Goal: Task Accomplishment & Management: Manage account settings

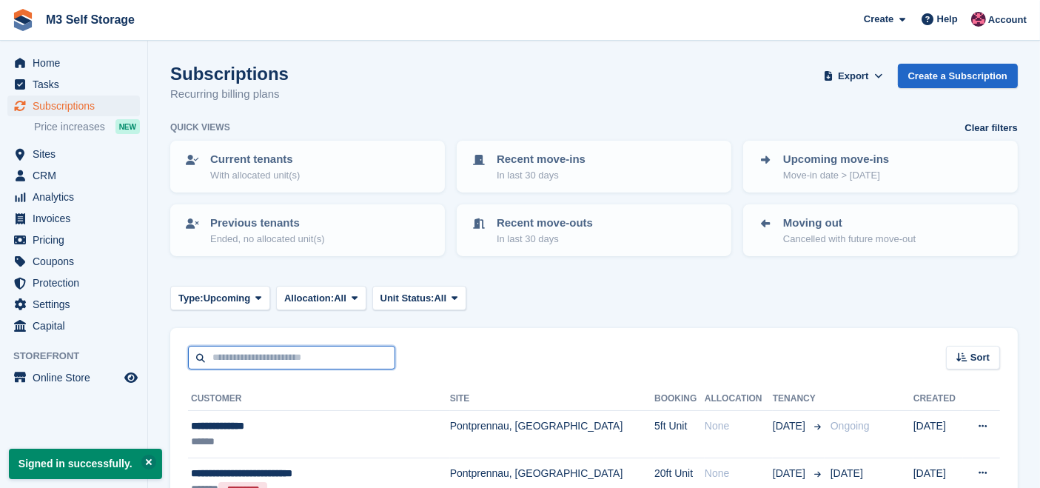
click at [366, 352] on input "text" at bounding box center [291, 358] width 207 height 24
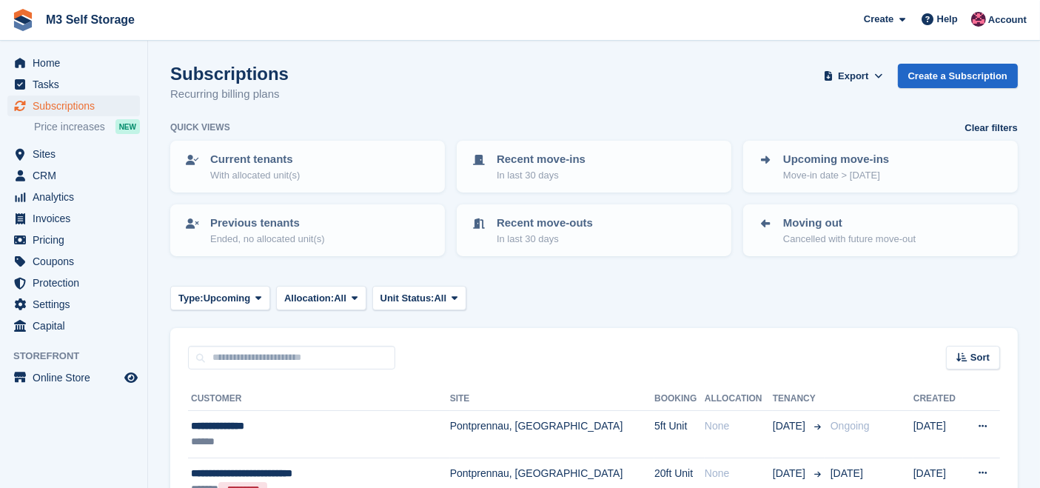
click at [525, 301] on div "Type: Upcoming All Upcoming Previous Active Ending Allocation: All All Allocate…" at bounding box center [593, 298] width 847 height 24
click at [517, 61] on section "Signed in successfully. Subscriptions Recurring billing plans Export Export Sub…" at bounding box center [594, 289] width 892 height 579
drag, startPoint x: 276, startPoint y: 73, endPoint x: 190, endPoint y: 73, distance: 85.8
click at [190, 73] on h1 "Subscriptions" at bounding box center [229, 74] width 118 height 20
click at [297, 62] on section "Signed in successfully. Subscriptions Recurring billing plans Export Export Sub…" at bounding box center [594, 289] width 892 height 579
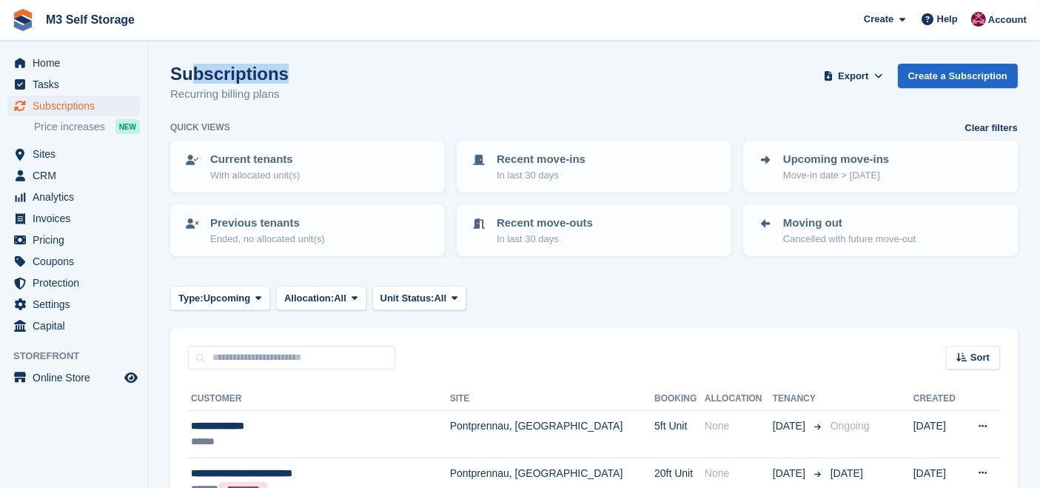
click at [297, 62] on section "Signed in successfully. Subscriptions Recurring billing plans Export Export Sub…" at bounding box center [594, 289] width 892 height 579
click at [418, 111] on div "Subscriptions Recurring billing plans Export Export Subscriptions Export a CSV …" at bounding box center [593, 92] width 847 height 57
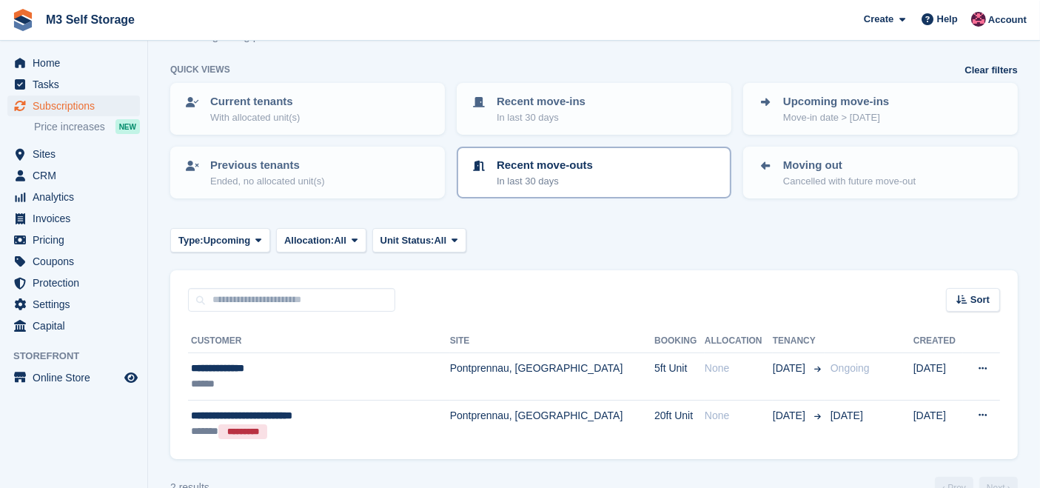
scroll to position [88, 0]
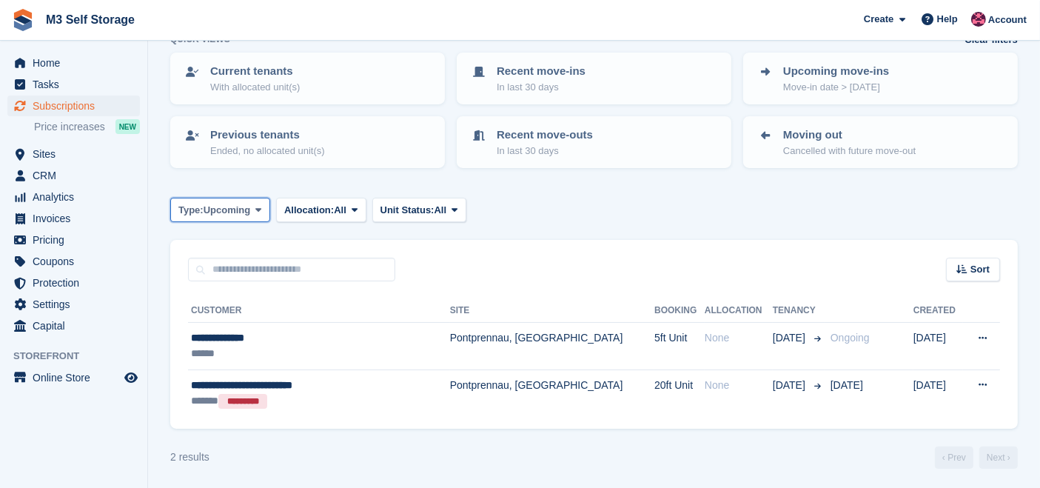
click at [207, 209] on span "Upcoming" at bounding box center [227, 210] width 47 height 15
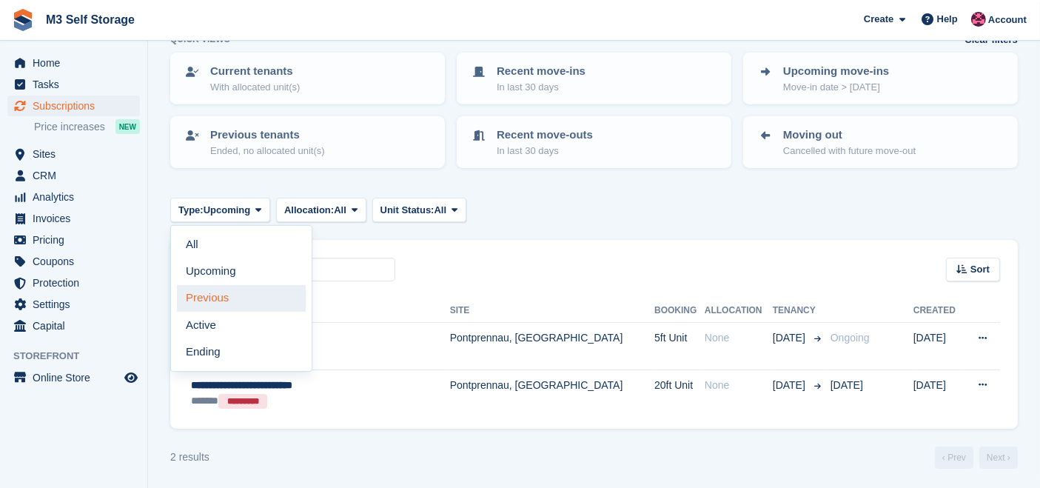
click at [235, 308] on link "Previous" at bounding box center [241, 298] width 129 height 27
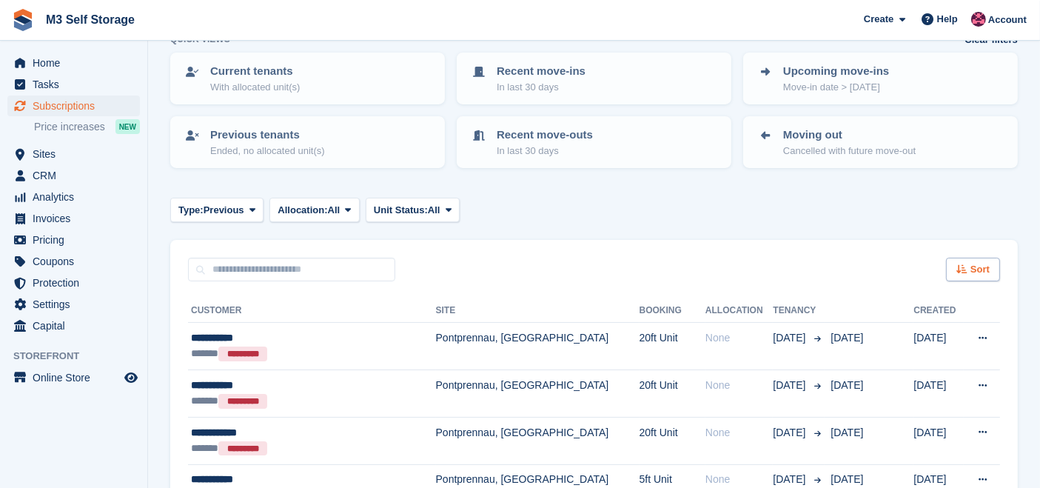
click at [996, 258] on div "Sort" at bounding box center [973, 270] width 54 height 24
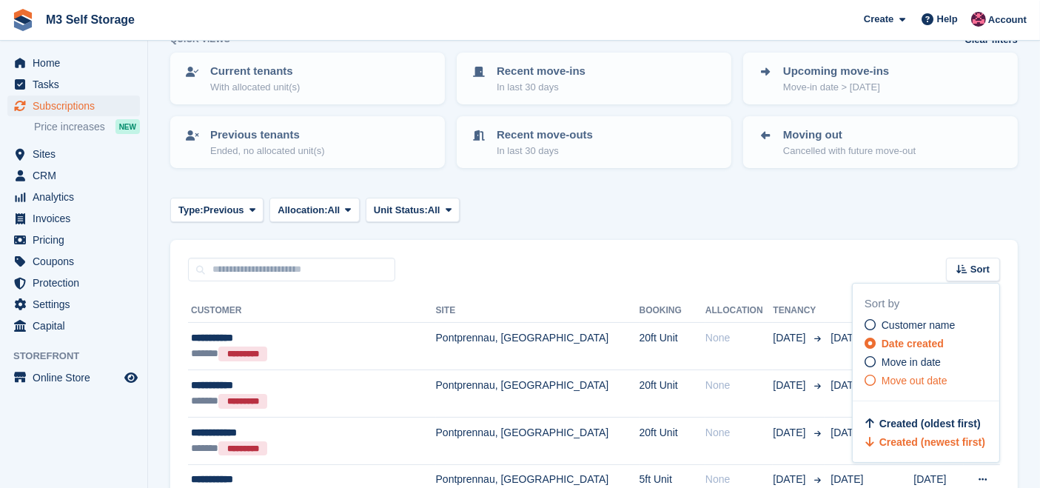
click at [903, 374] on span "Move out date" at bounding box center [914, 380] width 66 height 12
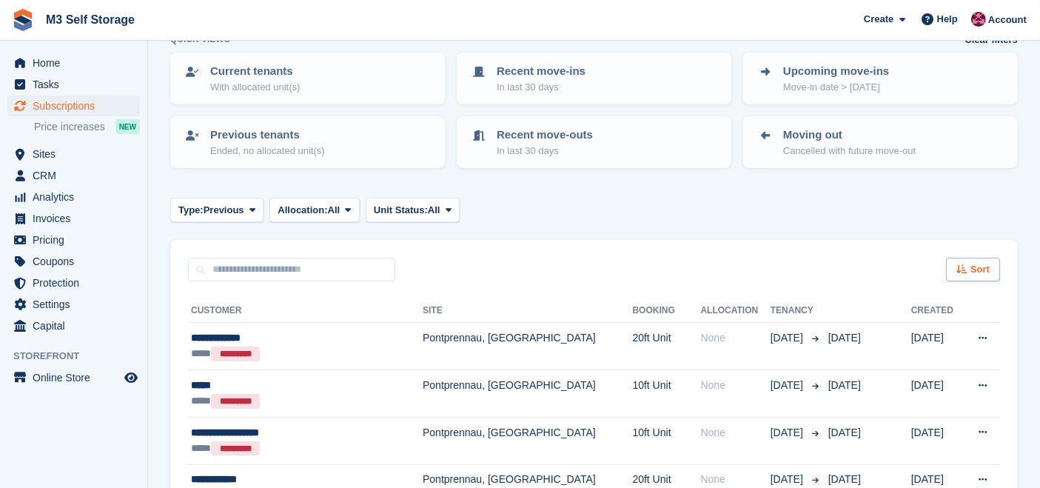
click at [971, 266] on span "Sort" at bounding box center [979, 269] width 19 height 15
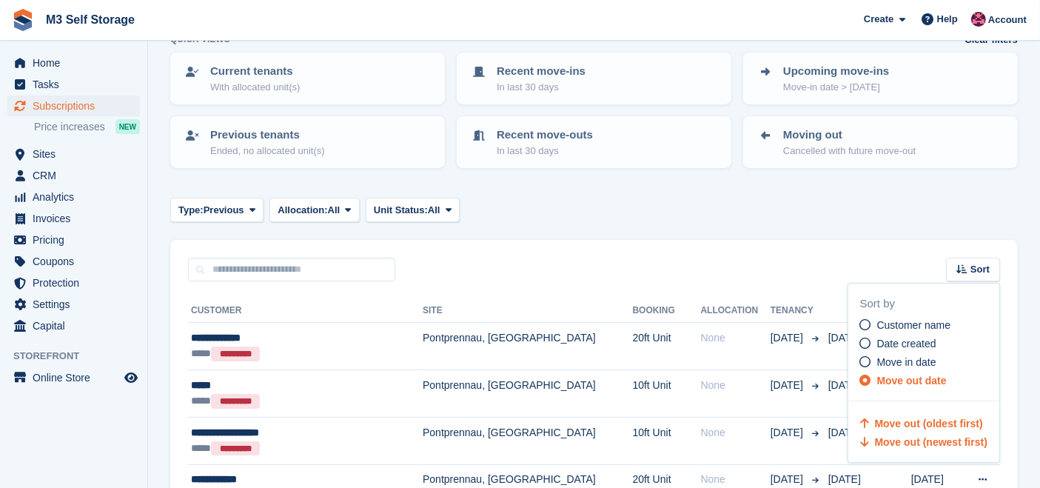
click at [955, 438] on span "Move out (newest first)" at bounding box center [931, 442] width 112 height 12
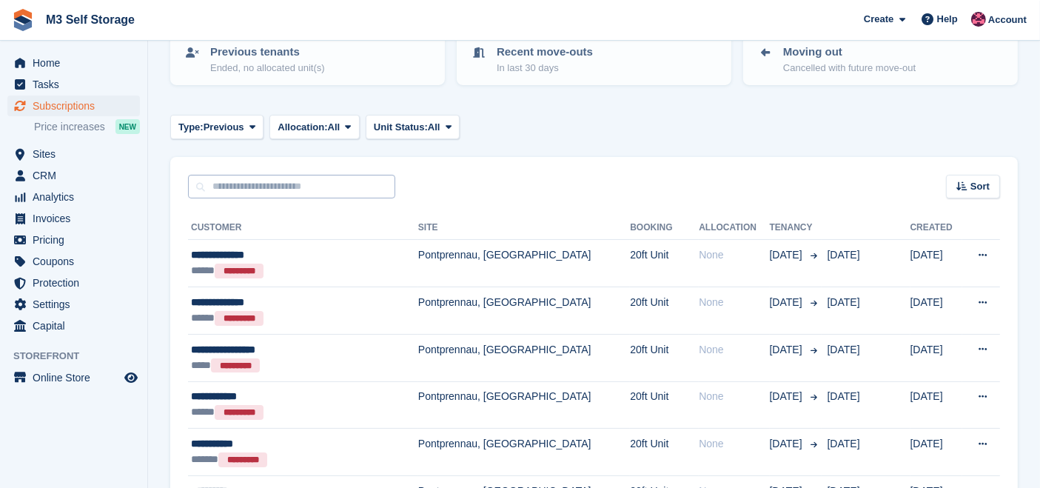
scroll to position [170, 0]
click at [226, 134] on button "Type: Previous" at bounding box center [216, 127] width 93 height 24
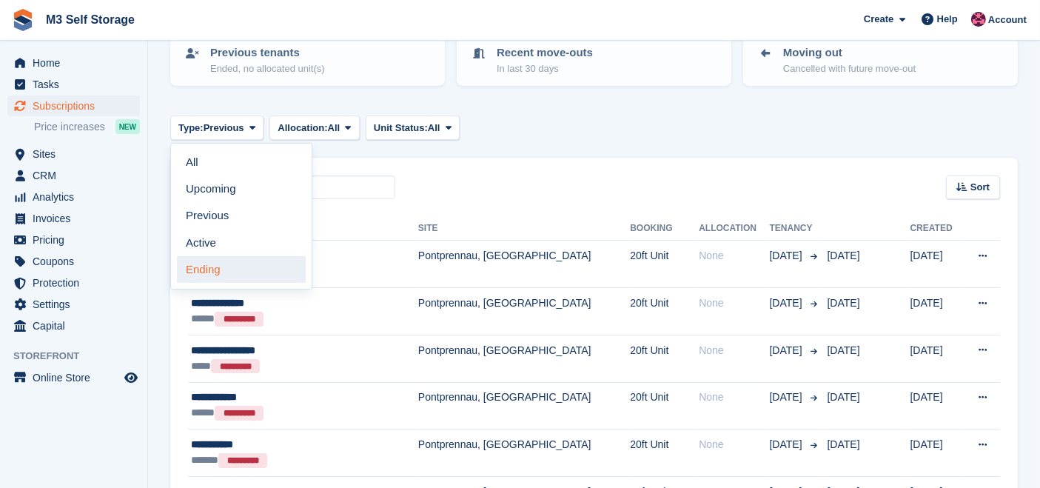
click at [232, 263] on link "Ending" at bounding box center [241, 269] width 129 height 27
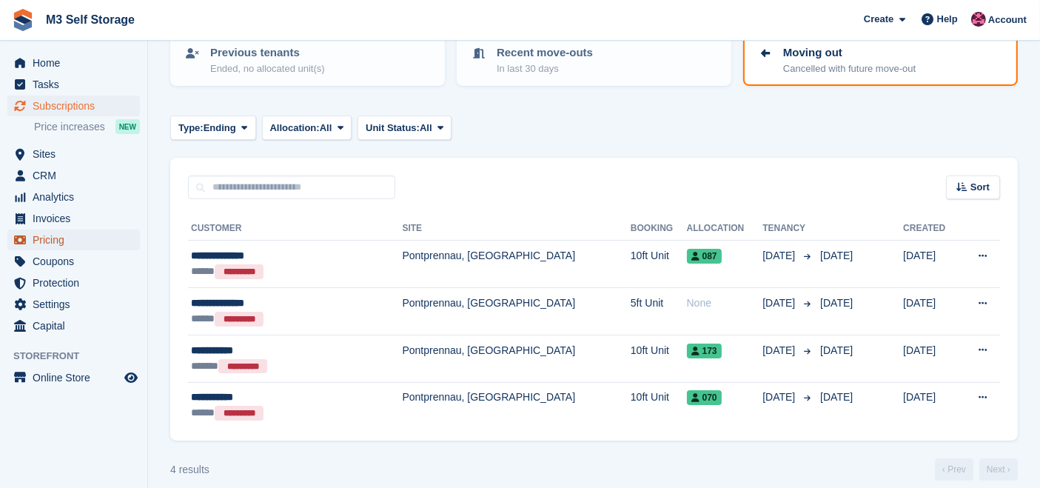
click at [88, 230] on span "Pricing" at bounding box center [77, 239] width 89 height 21
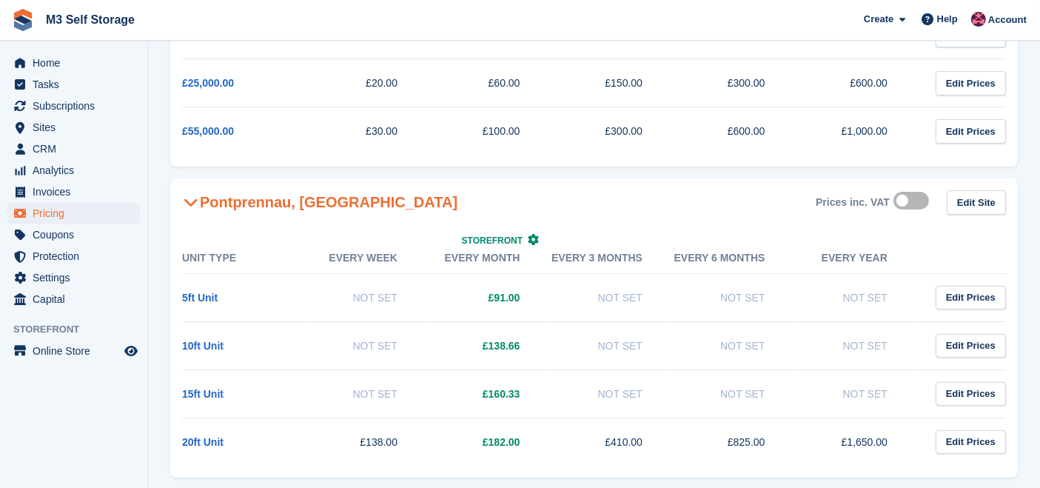
scroll to position [468, 0]
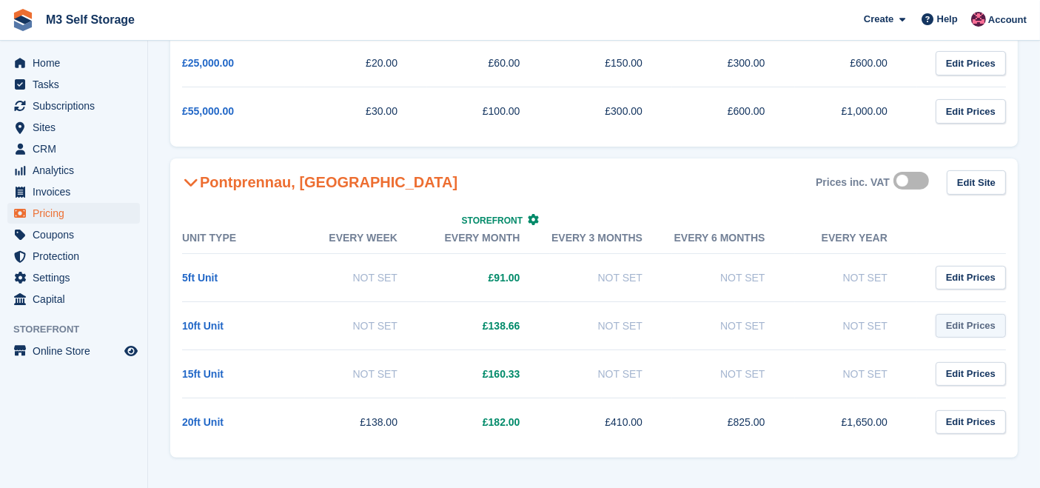
click at [966, 329] on link "Edit Prices" at bounding box center [970, 326] width 70 height 24
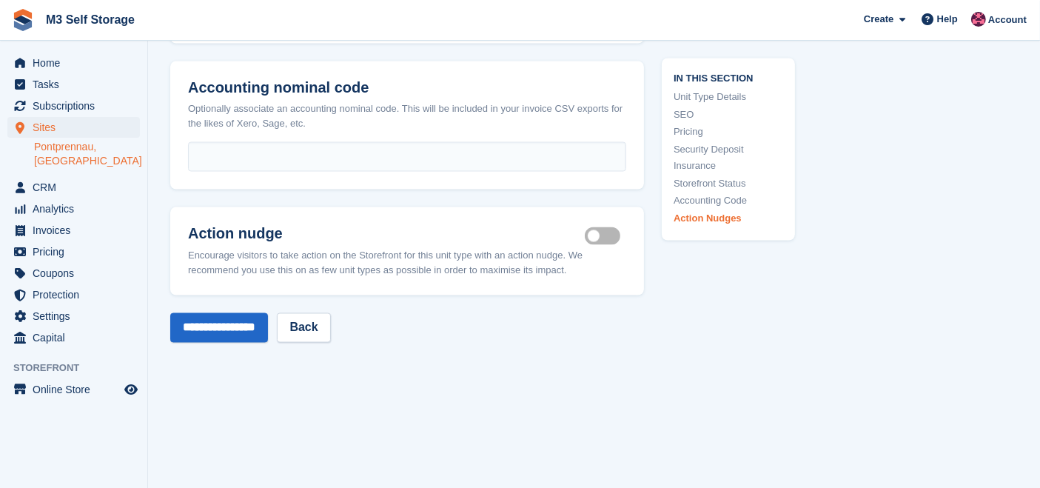
scroll to position [2515, 0]
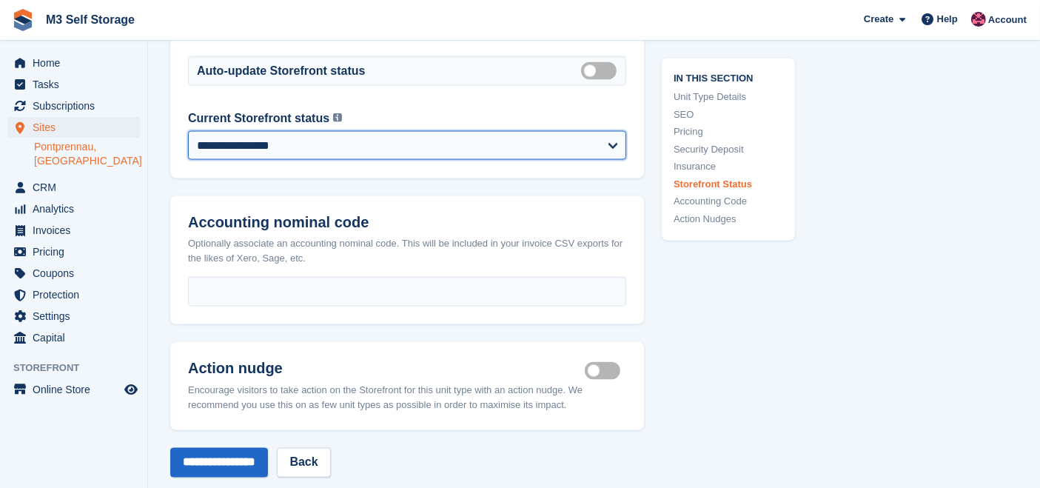
click at [586, 131] on select "**********" at bounding box center [407, 146] width 438 height 30
select select "********"
click at [188, 131] on select "**********" at bounding box center [407, 146] width 438 height 30
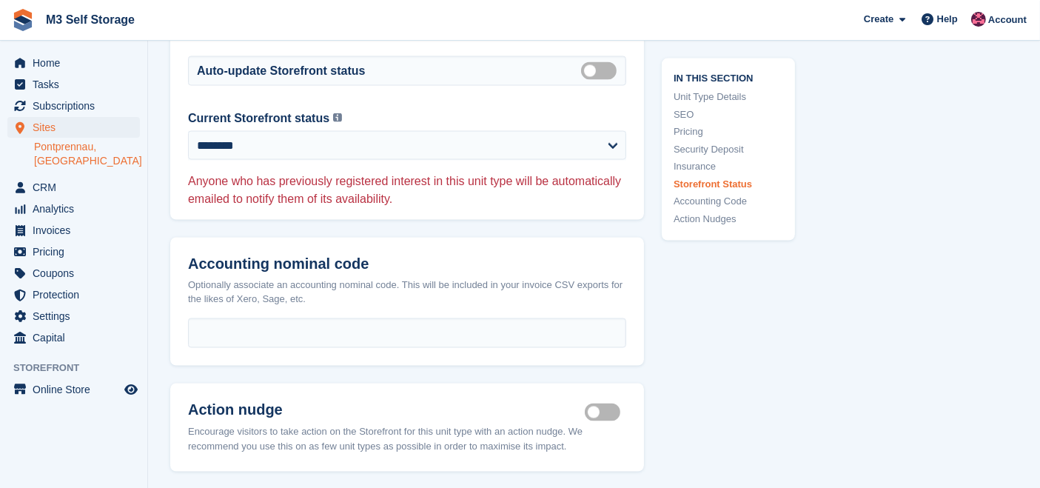
click at [607, 411] on label "Is active" at bounding box center [605, 412] width 41 height 2
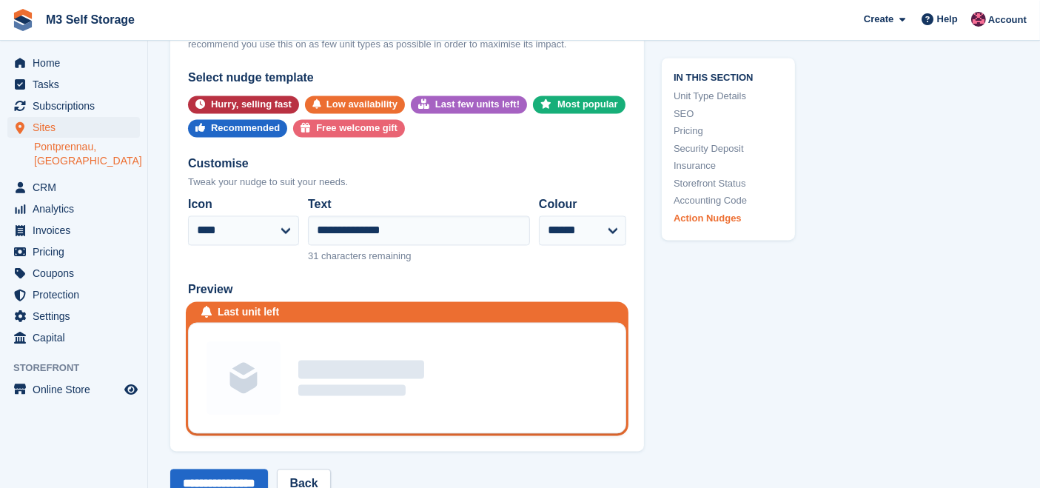
scroll to position [2926, 0]
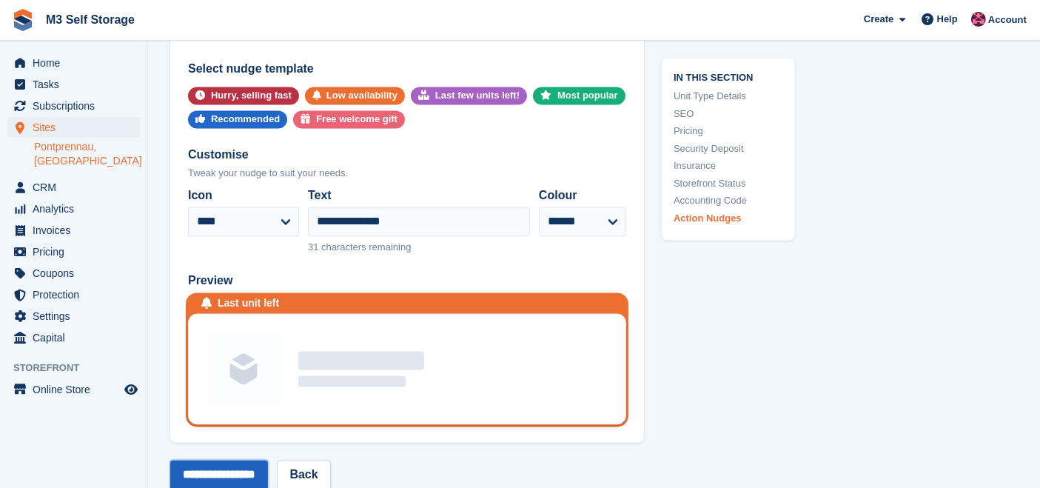
click at [254, 460] on input "**********" at bounding box center [219, 475] width 98 height 30
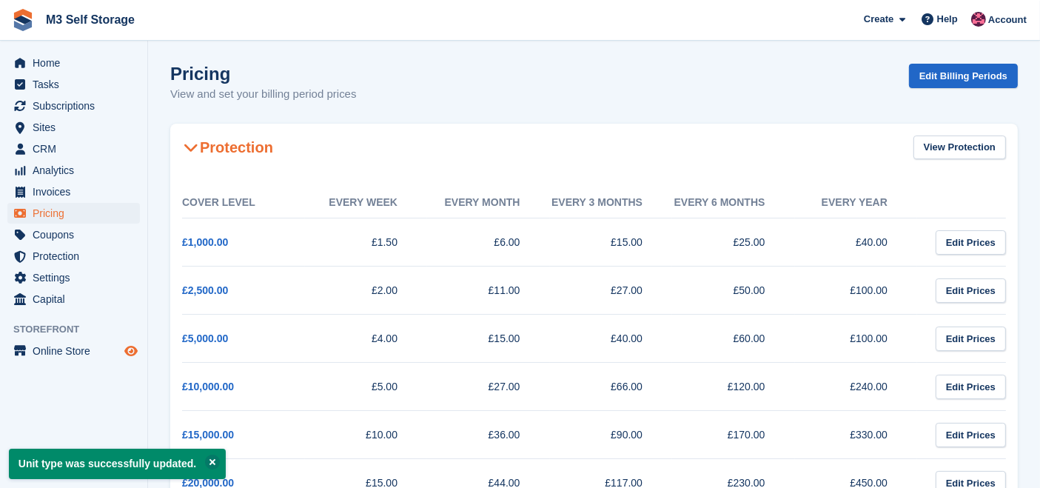
click at [131, 351] on icon "Preview store" at bounding box center [130, 351] width 13 height 12
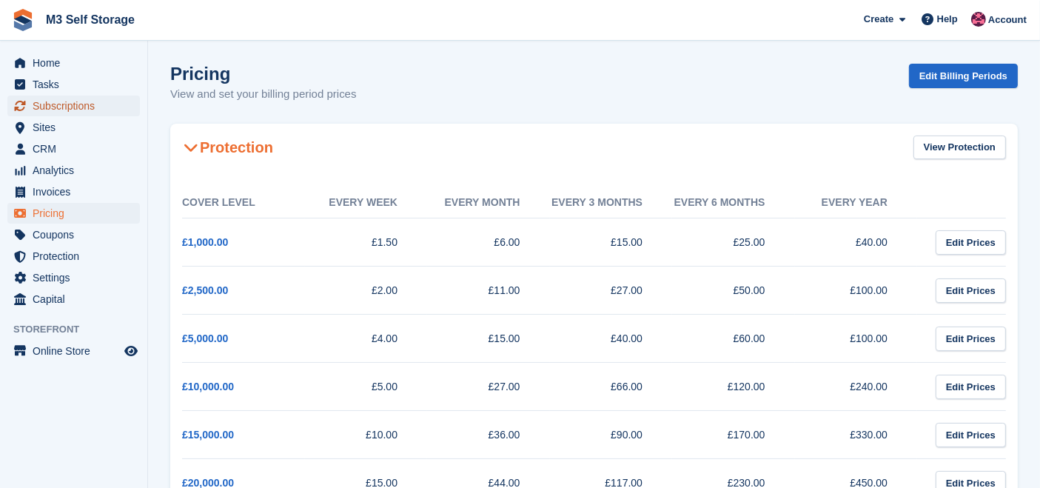
click at [99, 108] on span "Subscriptions" at bounding box center [77, 105] width 89 height 21
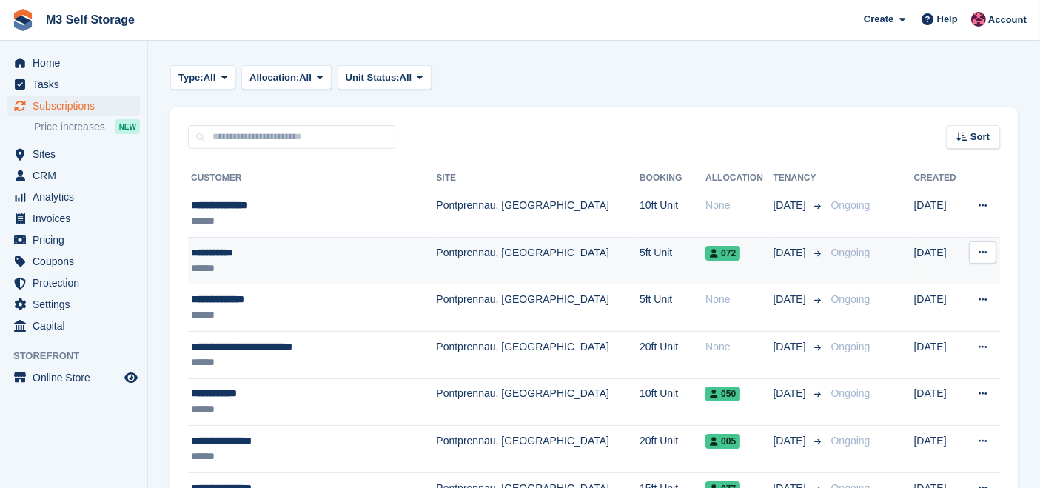
scroll to position [246, 0]
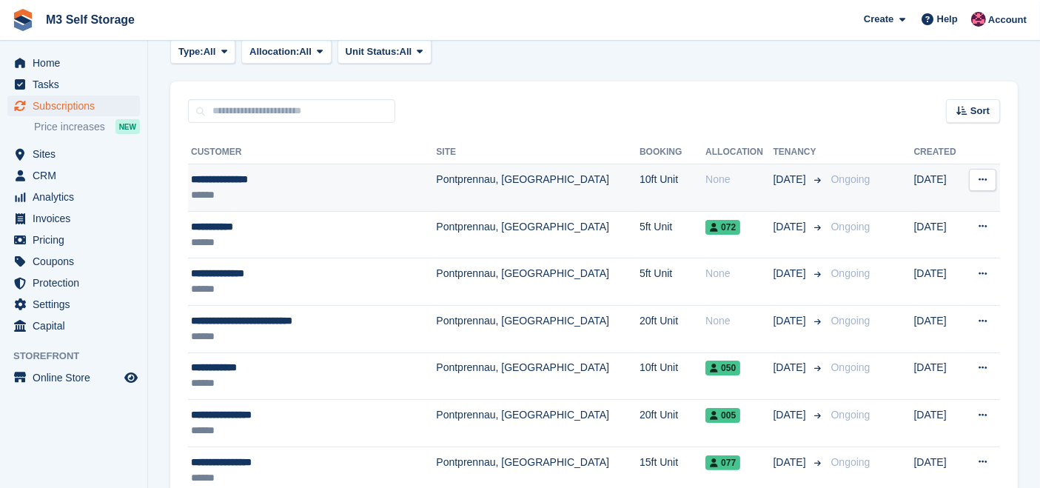
click at [508, 187] on td "Pontprennau, [GEOGRAPHIC_DATA]" at bounding box center [538, 187] width 204 height 47
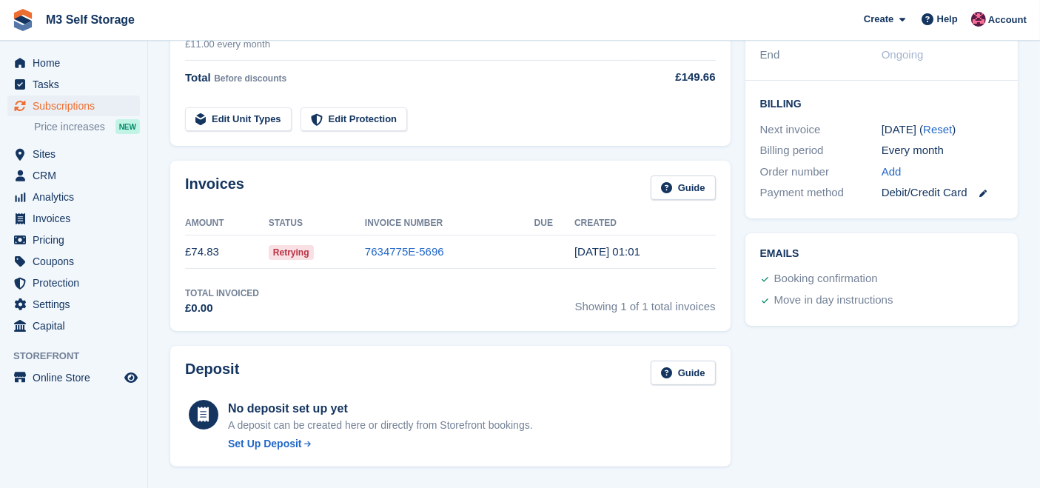
scroll to position [329, 0]
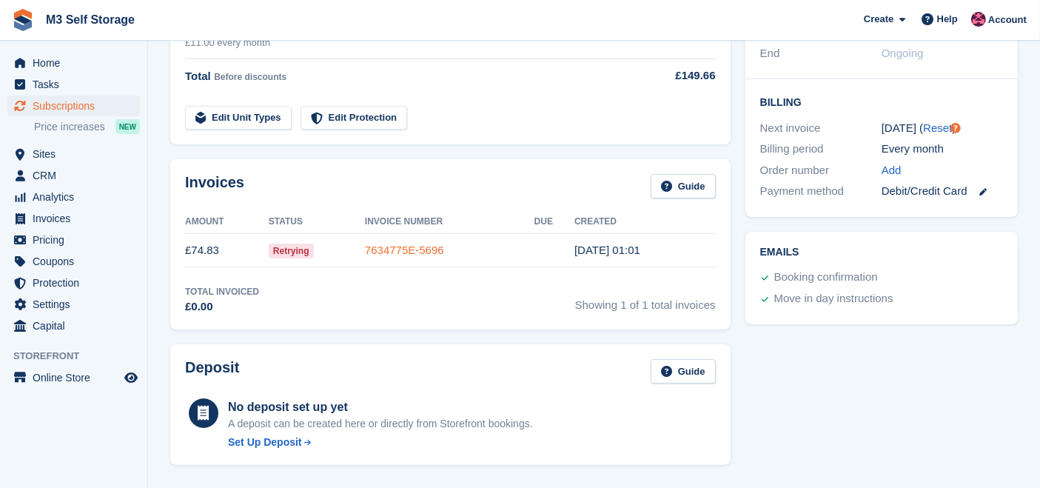
click at [416, 243] on link "7634775E-5696" at bounding box center [404, 249] width 79 height 13
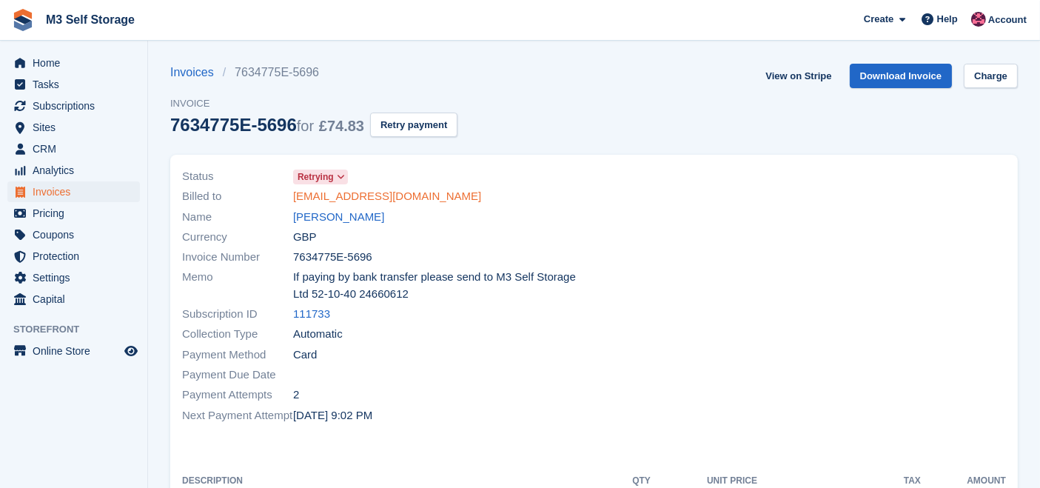
drag, startPoint x: 448, startPoint y: 198, endPoint x: 294, endPoint y: 195, distance: 153.9
click at [294, 195] on div "Billed to ecoelectricianwales@gmail.com" at bounding box center [383, 196] width 403 height 20
copy link "ecoelectricianwales@gmail.com"
